Goal: Task Accomplishment & Management: Use online tool/utility

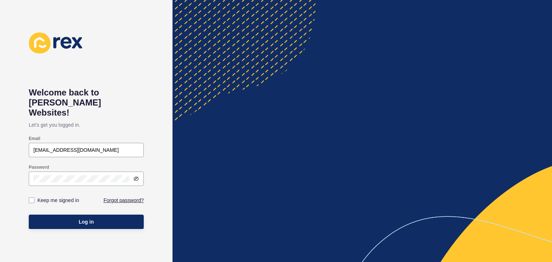
click at [113, 135] on div "Email paulstripp17@gmail.com" at bounding box center [86, 146] width 116 height 23
click at [113, 147] on input "paulstripp17@gmail.com" at bounding box center [86, 150] width 106 height 7
type input "[EMAIL_ADDRESS][DOMAIN_NAME]"
click at [139, 172] on div at bounding box center [86, 179] width 115 height 14
click at [138, 177] on icon at bounding box center [136, 179] width 4 height 4
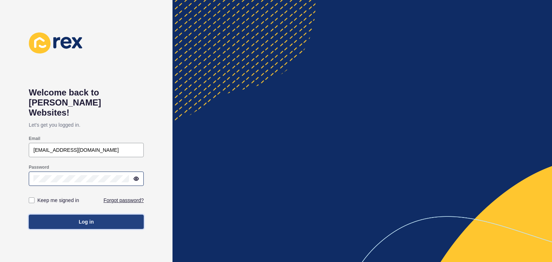
click at [113, 218] on button "Log in" at bounding box center [86, 222] width 115 height 14
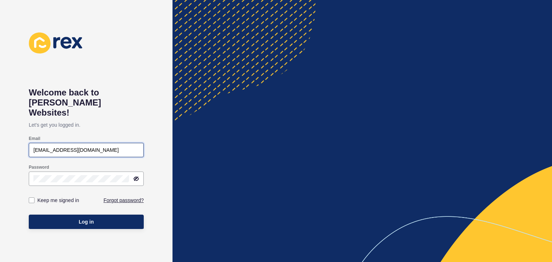
click at [76, 147] on input "[EMAIL_ADDRESS][DOMAIN_NAME]" at bounding box center [86, 150] width 106 height 7
type input "[EMAIL_ADDRESS][DOMAIN_NAME]"
drag, startPoint x: 97, startPoint y: 176, endPoint x: 122, endPoint y: 164, distance: 27.0
click at [99, 174] on div at bounding box center [86, 179] width 115 height 14
drag, startPoint x: 136, startPoint y: 162, endPoint x: 133, endPoint y: 167, distance: 6.0
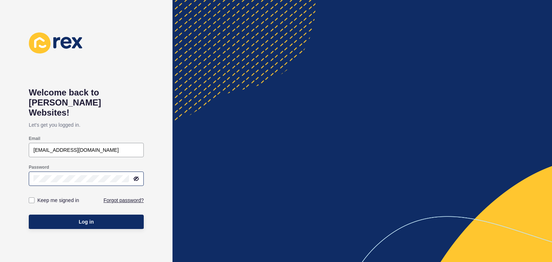
click at [135, 172] on div at bounding box center [86, 179] width 115 height 14
drag, startPoint x: 133, startPoint y: 167, endPoint x: 137, endPoint y: 172, distance: 6.4
click at [133, 176] on div at bounding box center [134, 179] width 10 height 6
click at [139, 173] on div at bounding box center [86, 179] width 115 height 14
click at [138, 176] on icon at bounding box center [136, 179] width 6 height 6
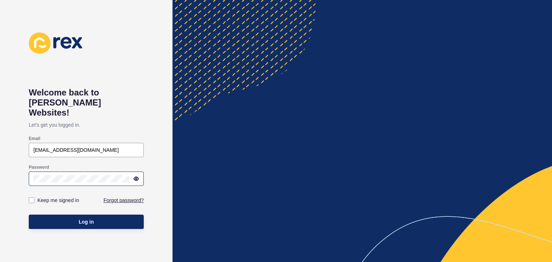
click at [124, 211] on div "Log in" at bounding box center [86, 222] width 115 height 22
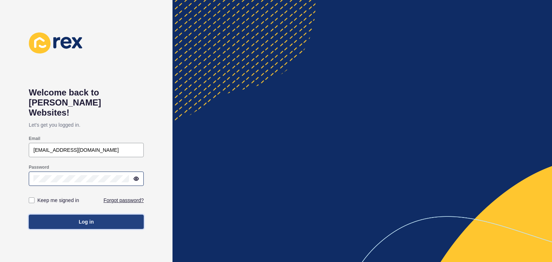
click at [123, 215] on button "Log in" at bounding box center [86, 222] width 115 height 14
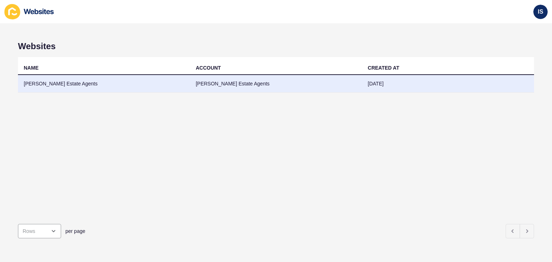
click at [68, 84] on td "Ashton Stripp Estate Agents" at bounding box center [104, 84] width 172 height 18
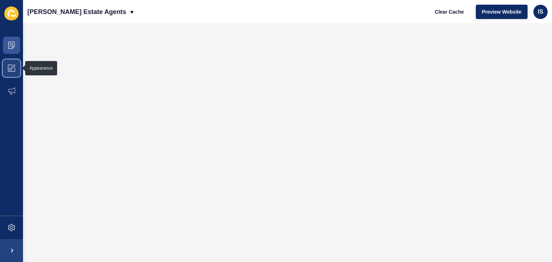
click at [19, 69] on span at bounding box center [11, 68] width 23 height 23
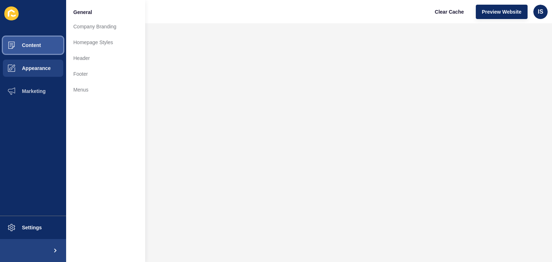
click at [35, 35] on button "Content" at bounding box center [33, 45] width 66 height 23
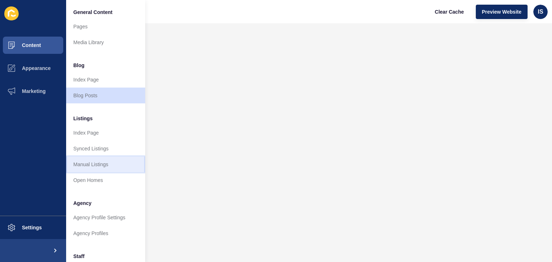
click at [91, 166] on link "Manual Listings" at bounding box center [105, 165] width 79 height 16
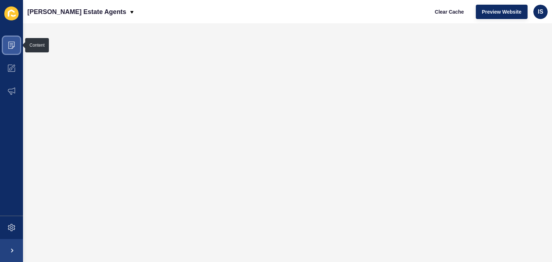
click at [13, 45] on icon at bounding box center [11, 45] width 7 height 7
